Goal: Information Seeking & Learning: Learn about a topic

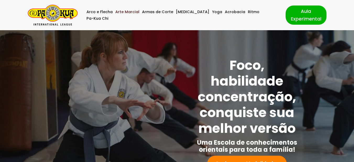
click at [134, 15] on link "Arte Marcial" at bounding box center [127, 12] width 24 height 7
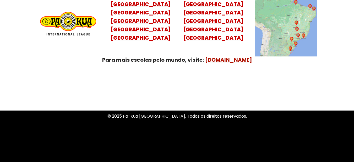
scroll to position [2128, 0]
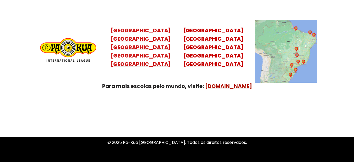
click at [144, 50] on mark "Santa Catarina Paraná São Paulo Rio de Janeiro" at bounding box center [141, 51] width 60 height 33
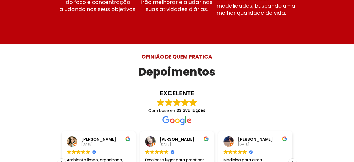
scroll to position [1367, 0]
